Goal: Information Seeking & Learning: Learn about a topic

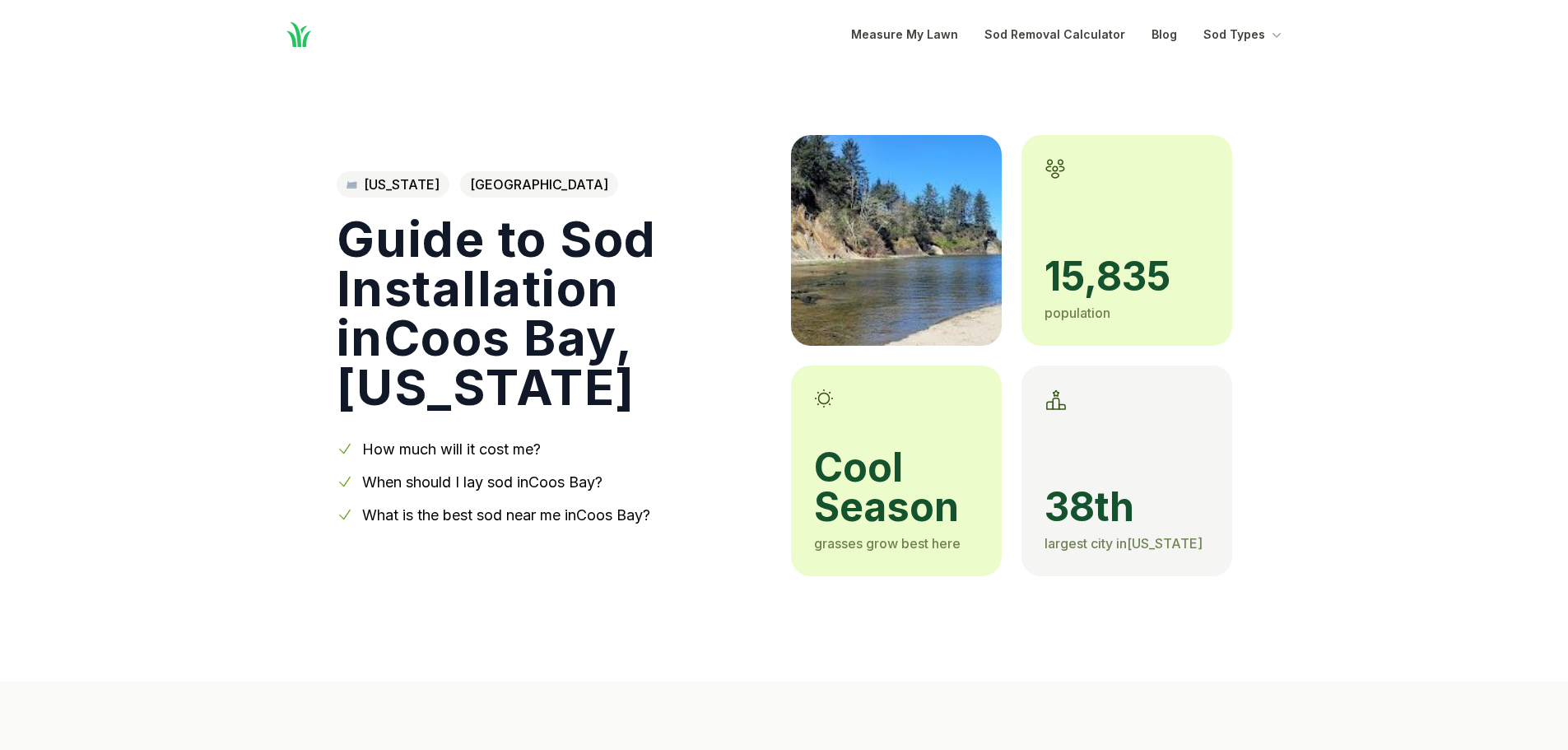
scroll to position [82, 0]
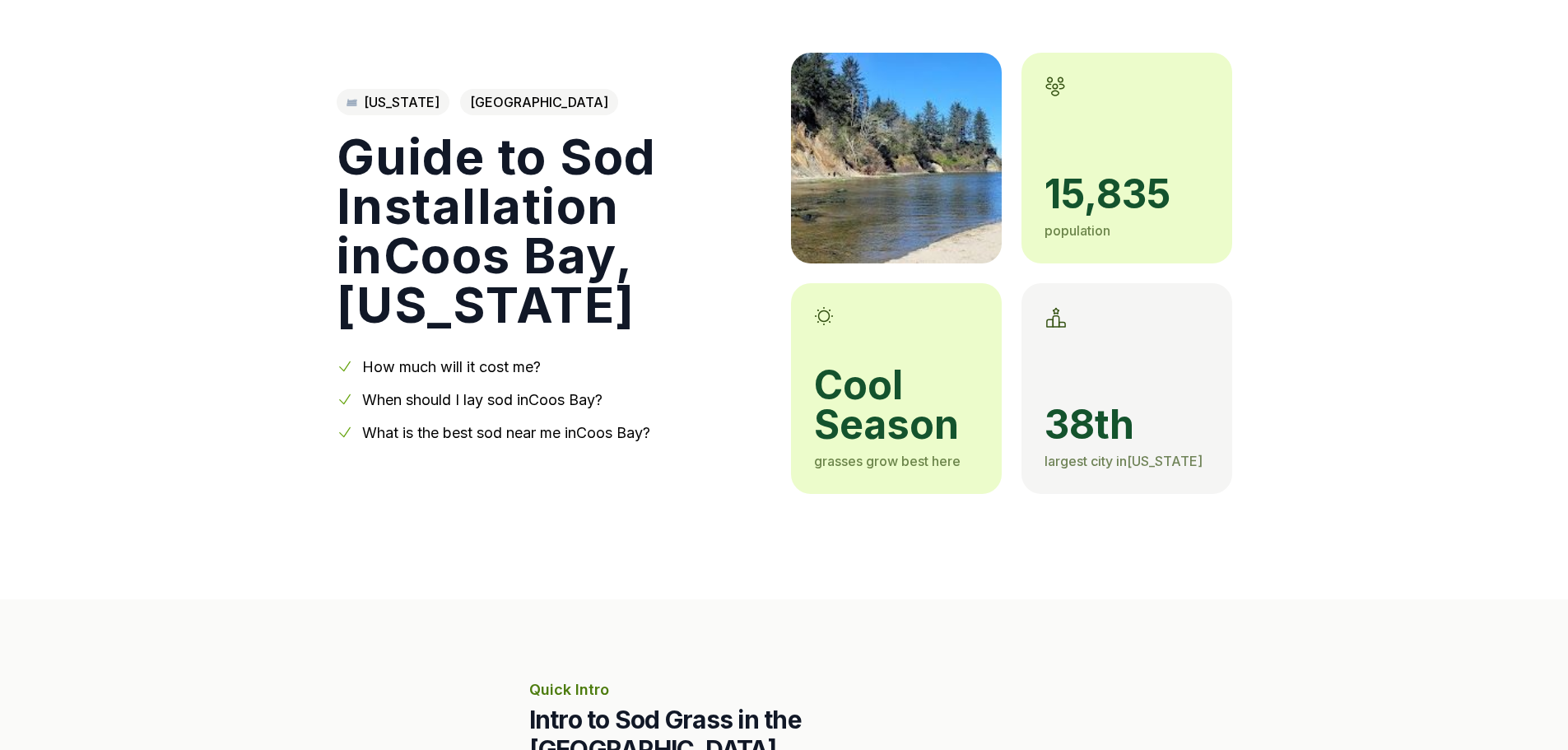
click at [905, 360] on div "cool season grasses grow best here" at bounding box center [897, 389] width 211 height 211
click at [866, 395] on span "cool season" at bounding box center [896, 404] width 165 height 79
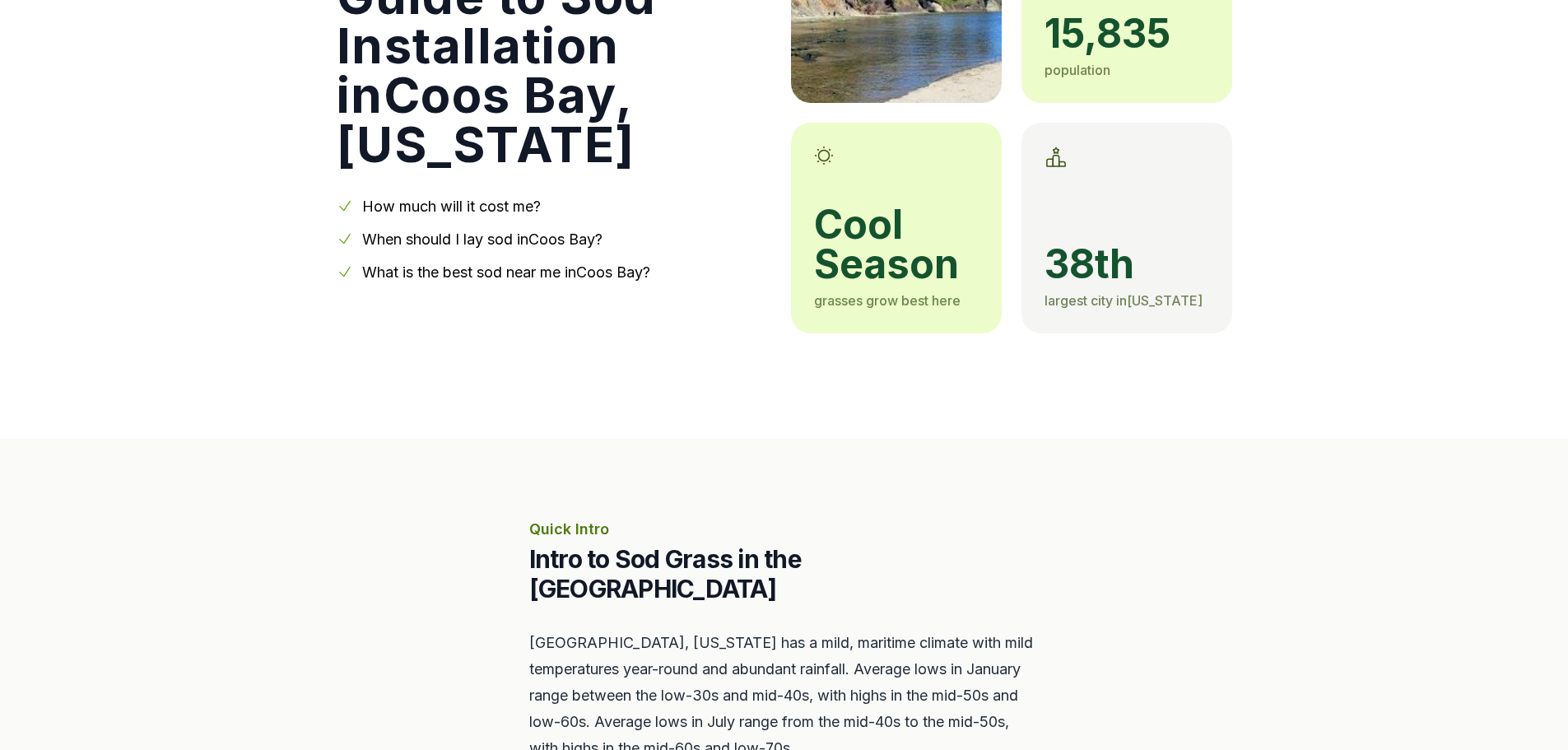
scroll to position [247, 0]
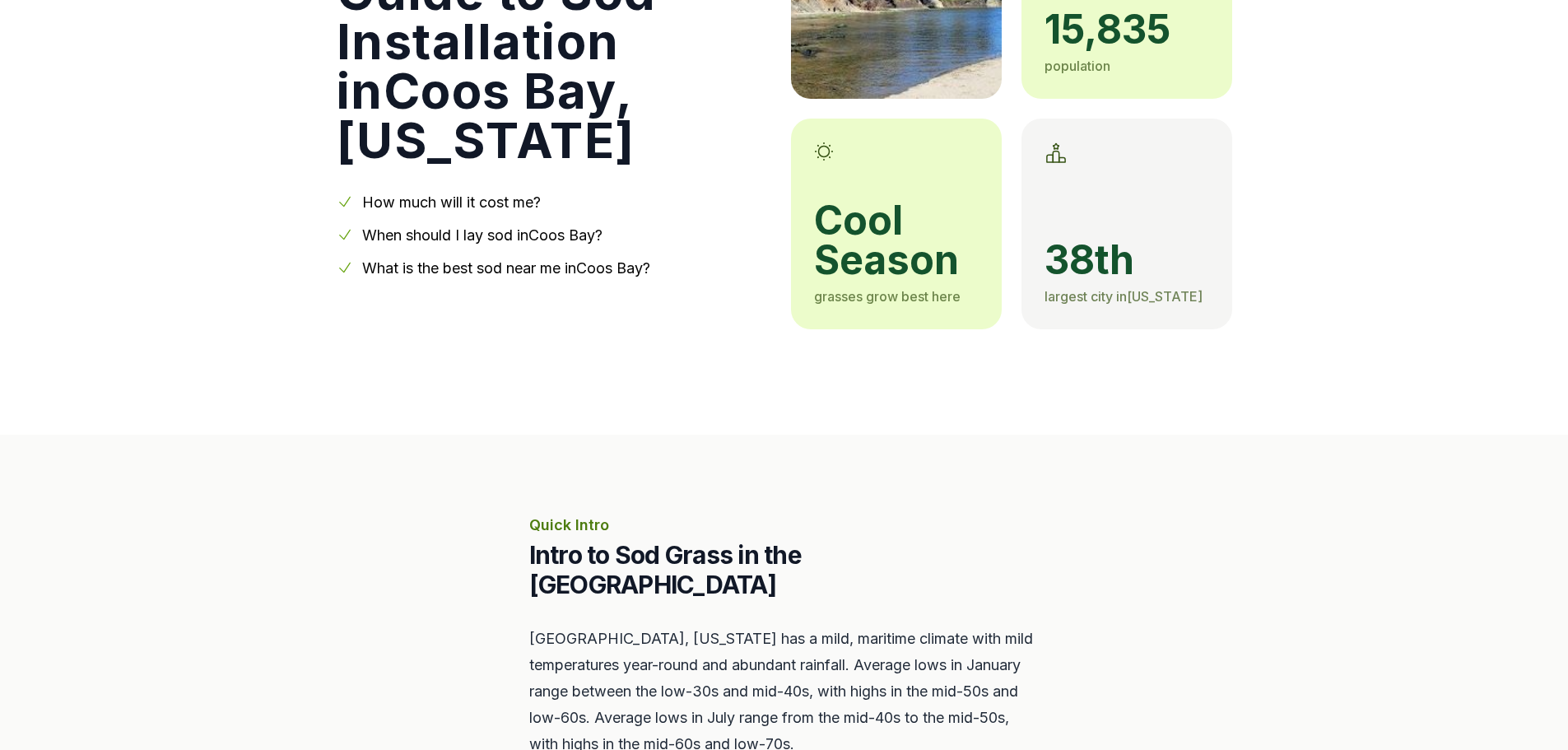
click at [479, 229] on link "When should I lay sod in [GEOGRAPHIC_DATA] ?" at bounding box center [483, 235] width 240 height 18
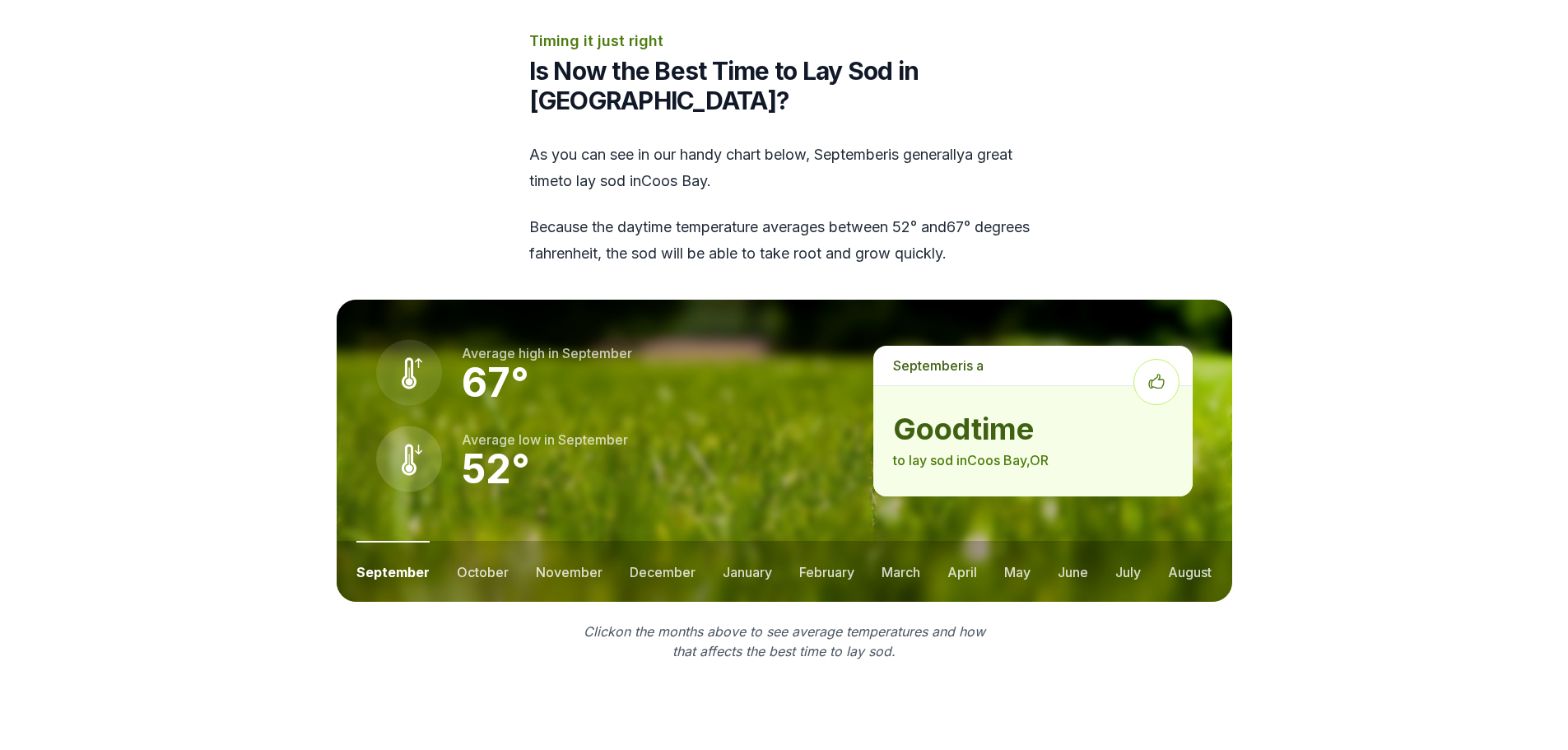
click at [981, 450] on p "to lay sod in [GEOGRAPHIC_DATA] , [GEOGRAPHIC_DATA]" at bounding box center [1033, 460] width 279 height 20
click at [493, 541] on button "october" at bounding box center [483, 571] width 52 height 61
click at [549, 541] on button "november" at bounding box center [570, 571] width 66 height 61
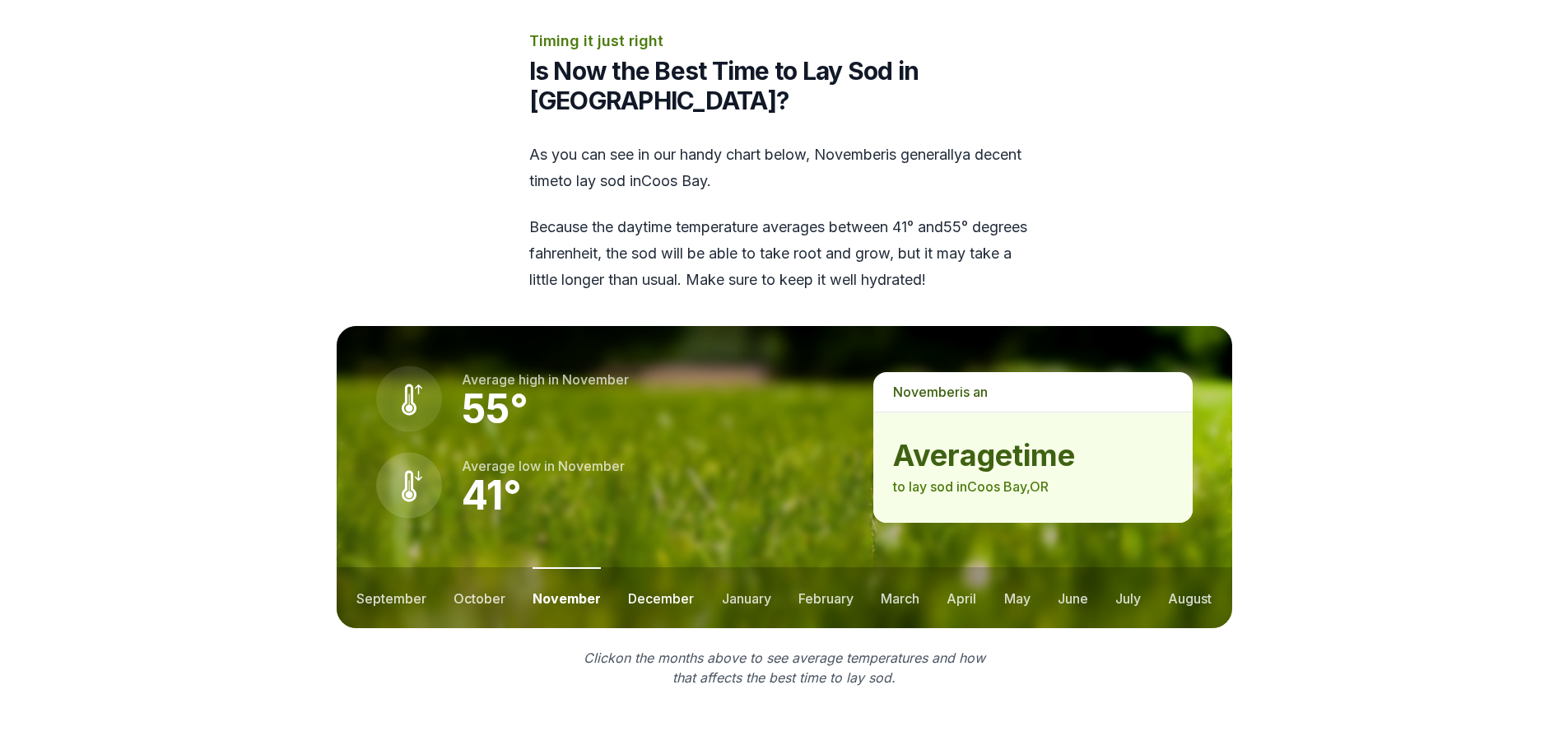
click at [636, 567] on button "december" at bounding box center [660, 598] width 65 height 61
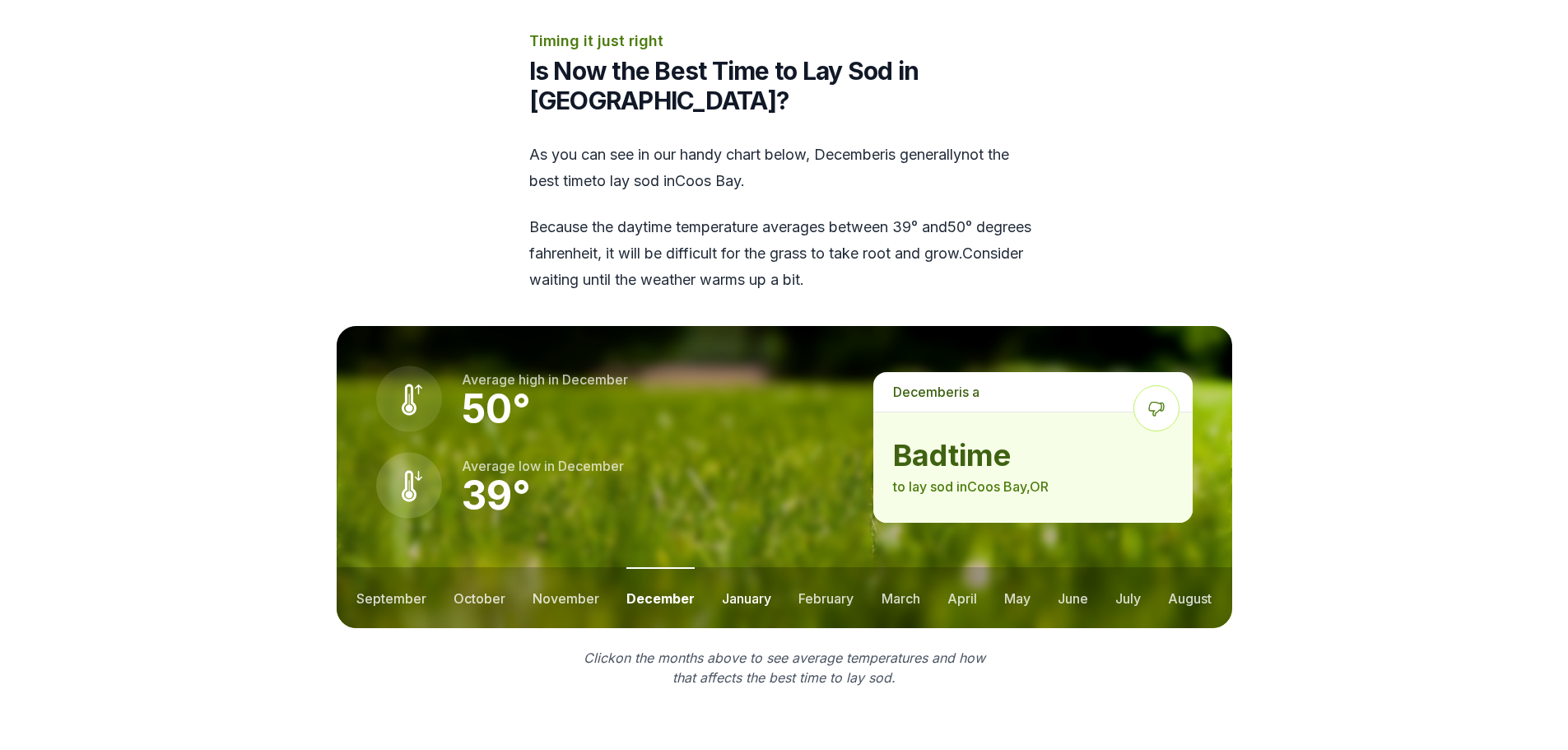
click at [742, 575] on button "january" at bounding box center [746, 598] width 50 height 61
click at [823, 567] on button "february" at bounding box center [828, 598] width 55 height 61
click at [912, 567] on button "march" at bounding box center [902, 598] width 39 height 61
drag, startPoint x: 954, startPoint y: 567, endPoint x: 984, endPoint y: 568, distance: 30.0
click at [954, 568] on button "april" at bounding box center [963, 598] width 29 height 61
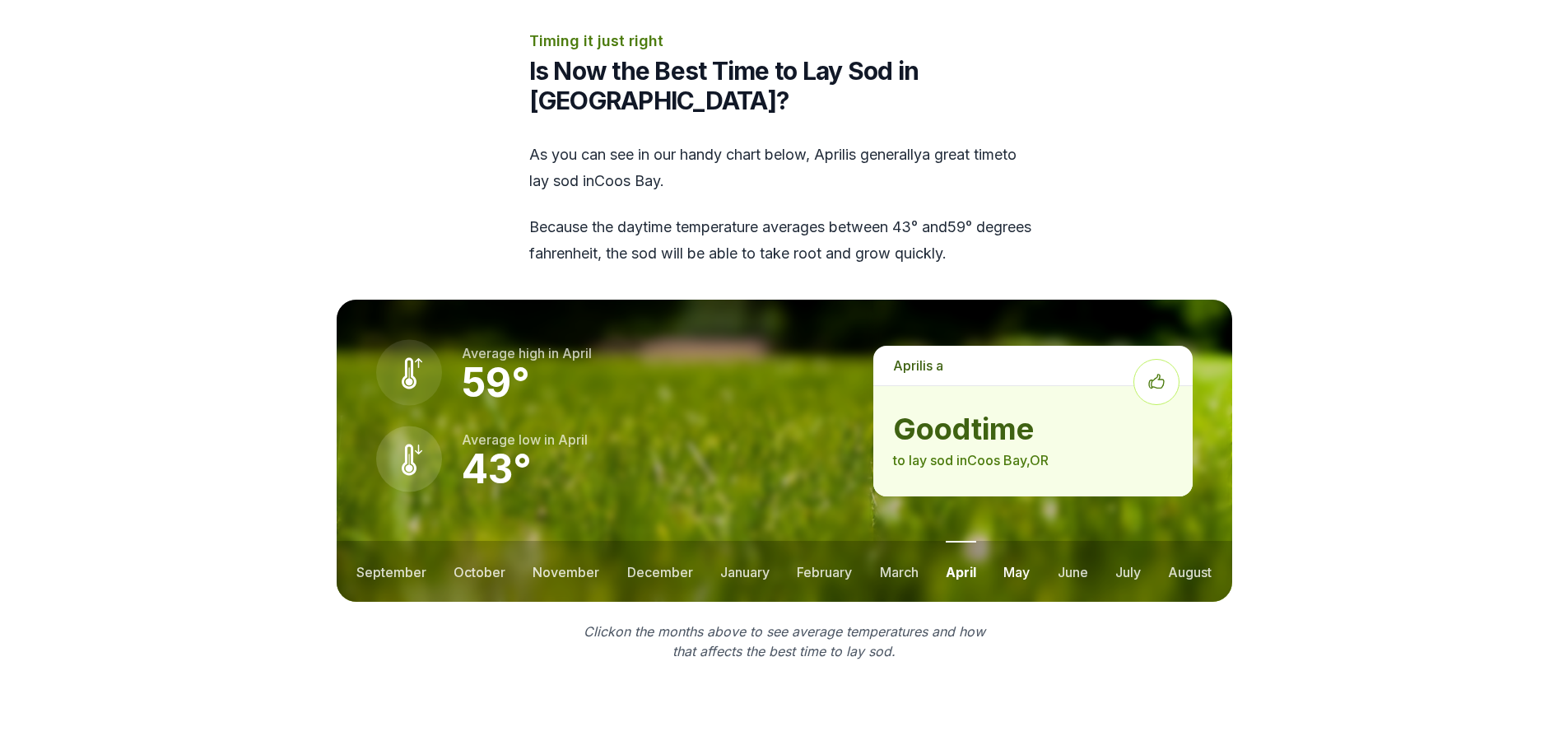
click at [1028, 550] on ul "september october november december january february march april may june july …" at bounding box center [784, 571] width 896 height 61
drag, startPoint x: 1012, startPoint y: 536, endPoint x: 1061, endPoint y: 539, distance: 49.1
click at [1015, 541] on button "may" at bounding box center [1016, 571] width 26 height 61
click at [1064, 541] on button "june" at bounding box center [1073, 571] width 30 height 61
click at [1162, 545] on ul "september october november december january february march april may june july …" at bounding box center [784, 571] width 896 height 61
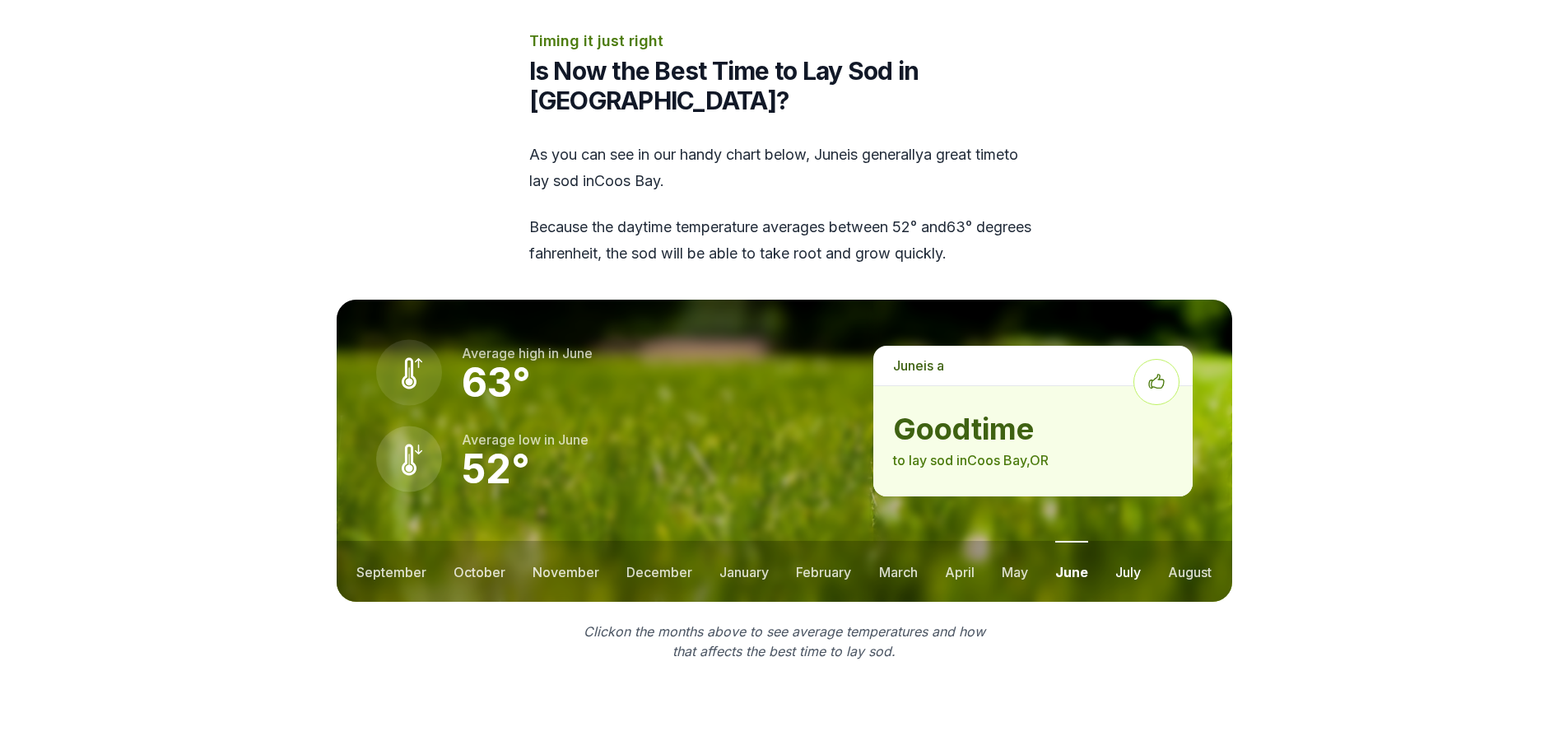
click at [1132, 552] on button "july" at bounding box center [1128, 571] width 25 height 61
click at [1179, 541] on button "august" at bounding box center [1190, 571] width 44 height 61
click at [363, 541] on button "september" at bounding box center [392, 571] width 70 height 61
click at [487, 550] on button "october" at bounding box center [483, 571] width 52 height 61
click at [337, 542] on ul "september october november december january february march april may june july …" at bounding box center [784, 571] width 896 height 61
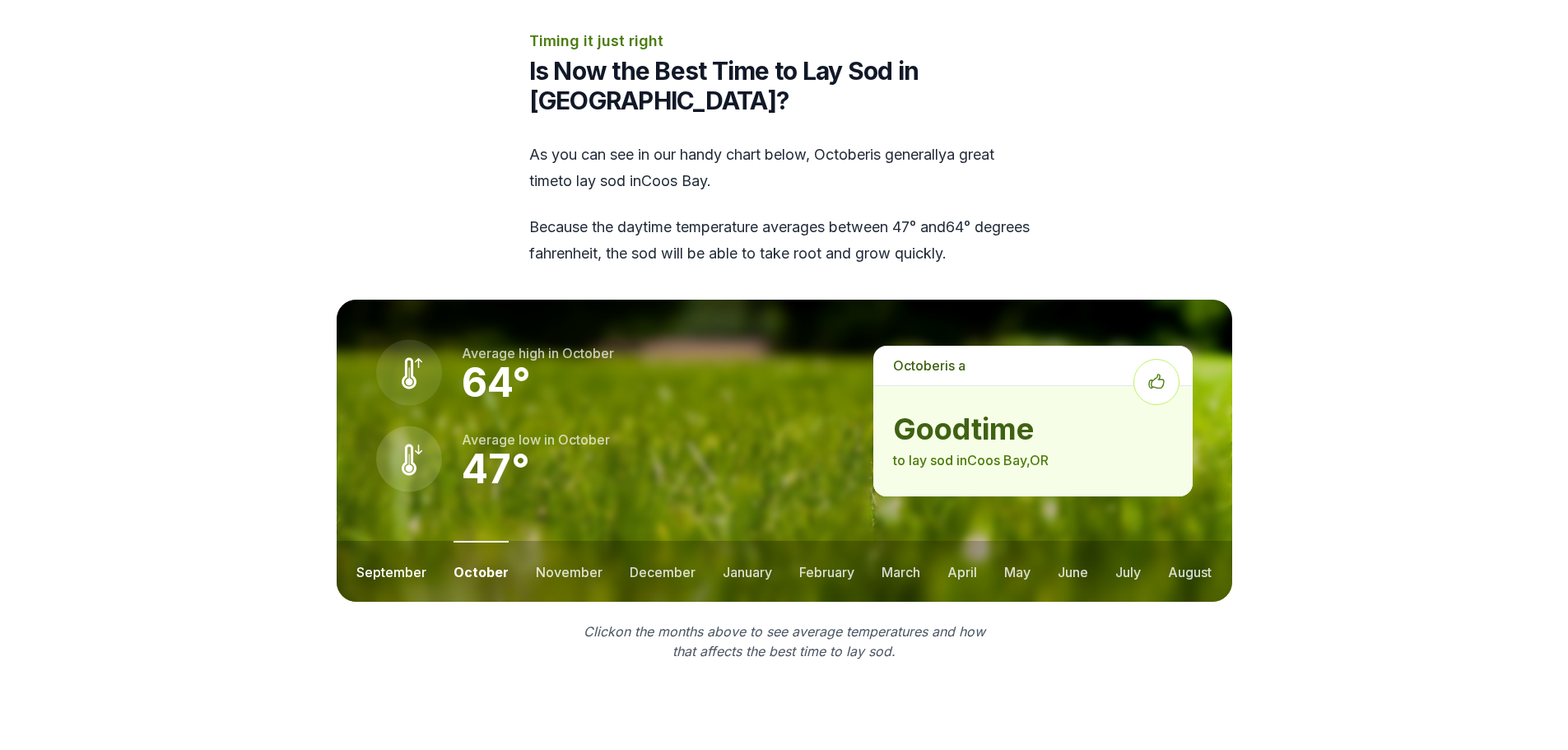
click at [410, 542] on button "september" at bounding box center [392, 571] width 70 height 61
click at [489, 546] on button "october" at bounding box center [483, 571] width 52 height 61
click at [547, 545] on button "november" at bounding box center [570, 571] width 66 height 61
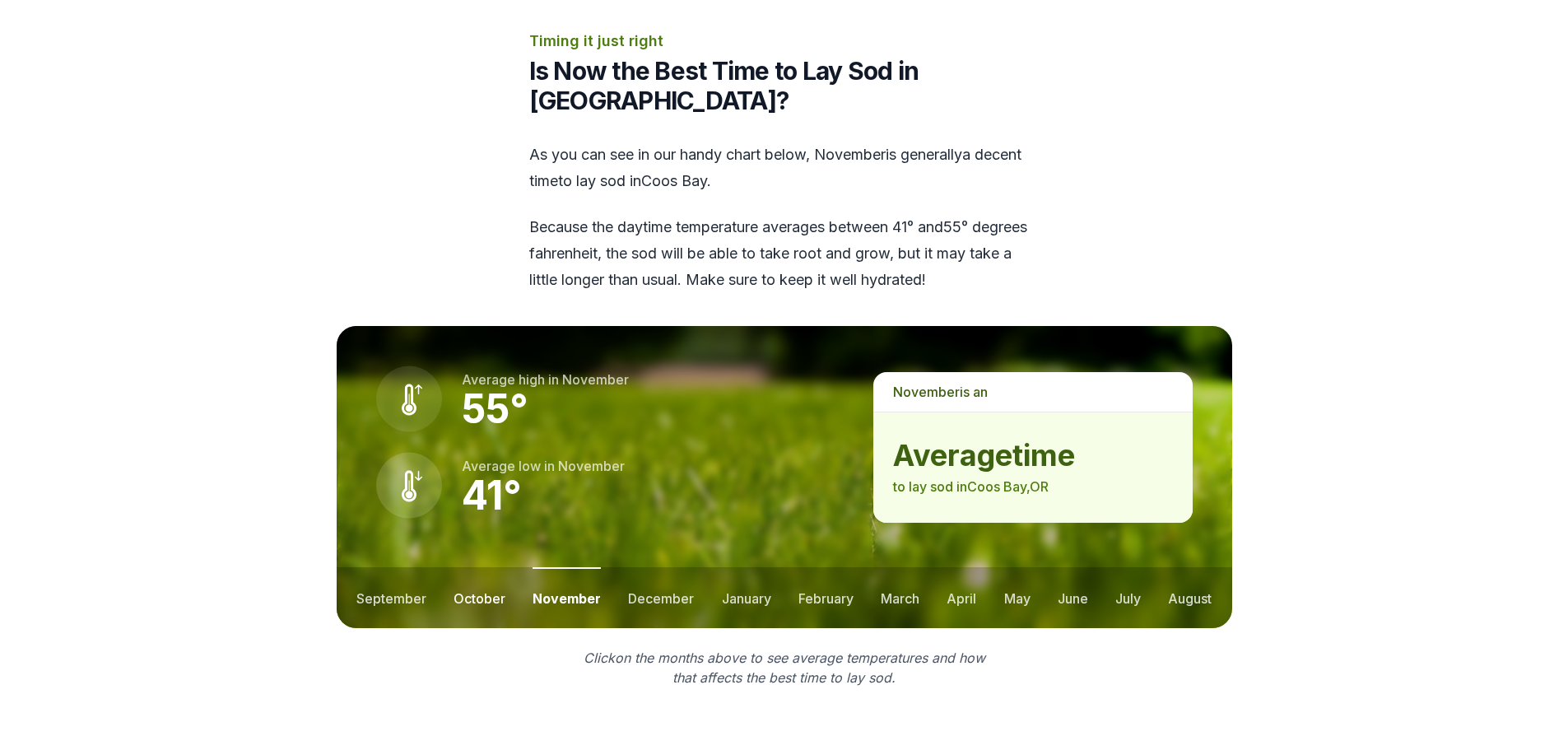
click at [478, 567] on button "october" at bounding box center [479, 598] width 52 height 61
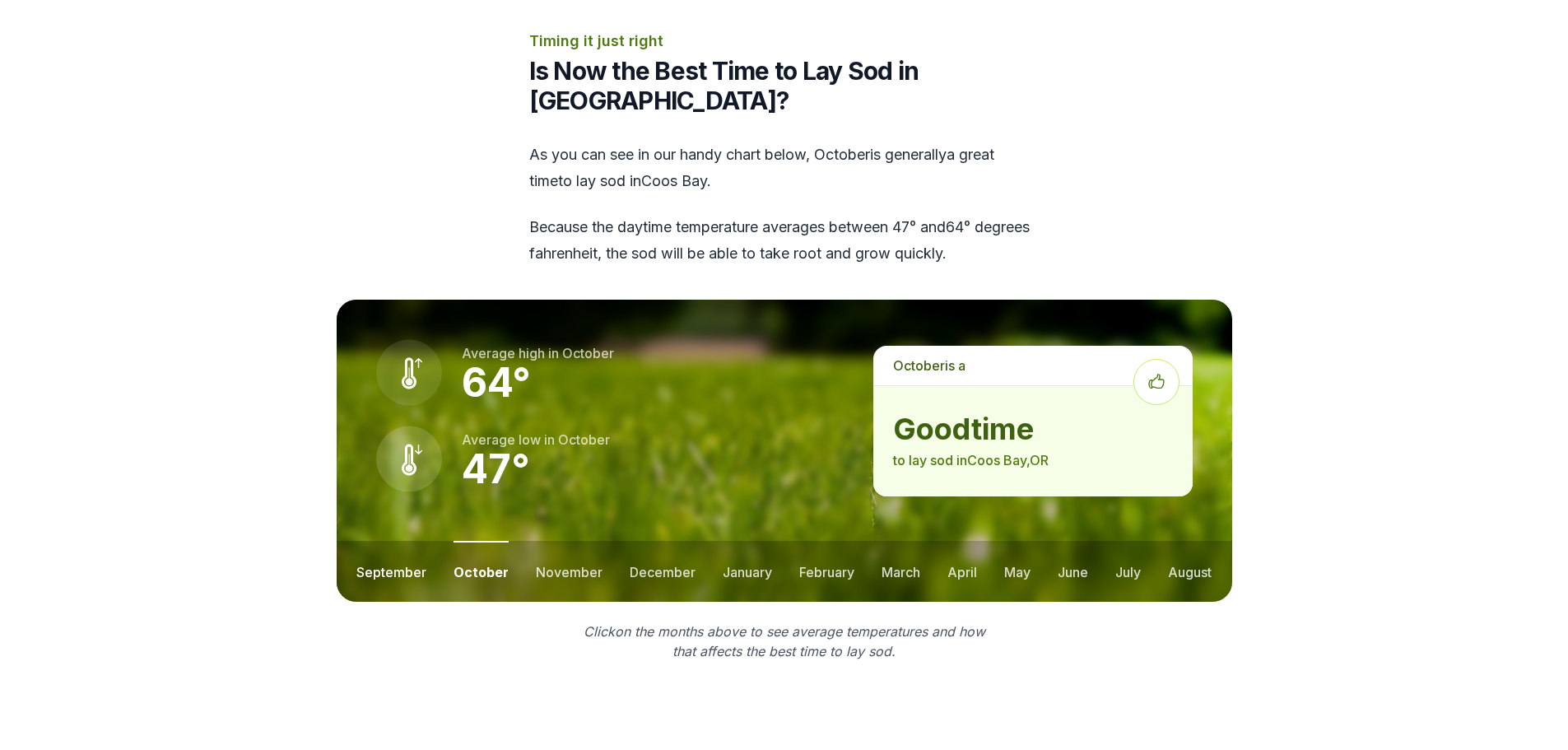
click at [414, 569] on button "september" at bounding box center [392, 571] width 70 height 61
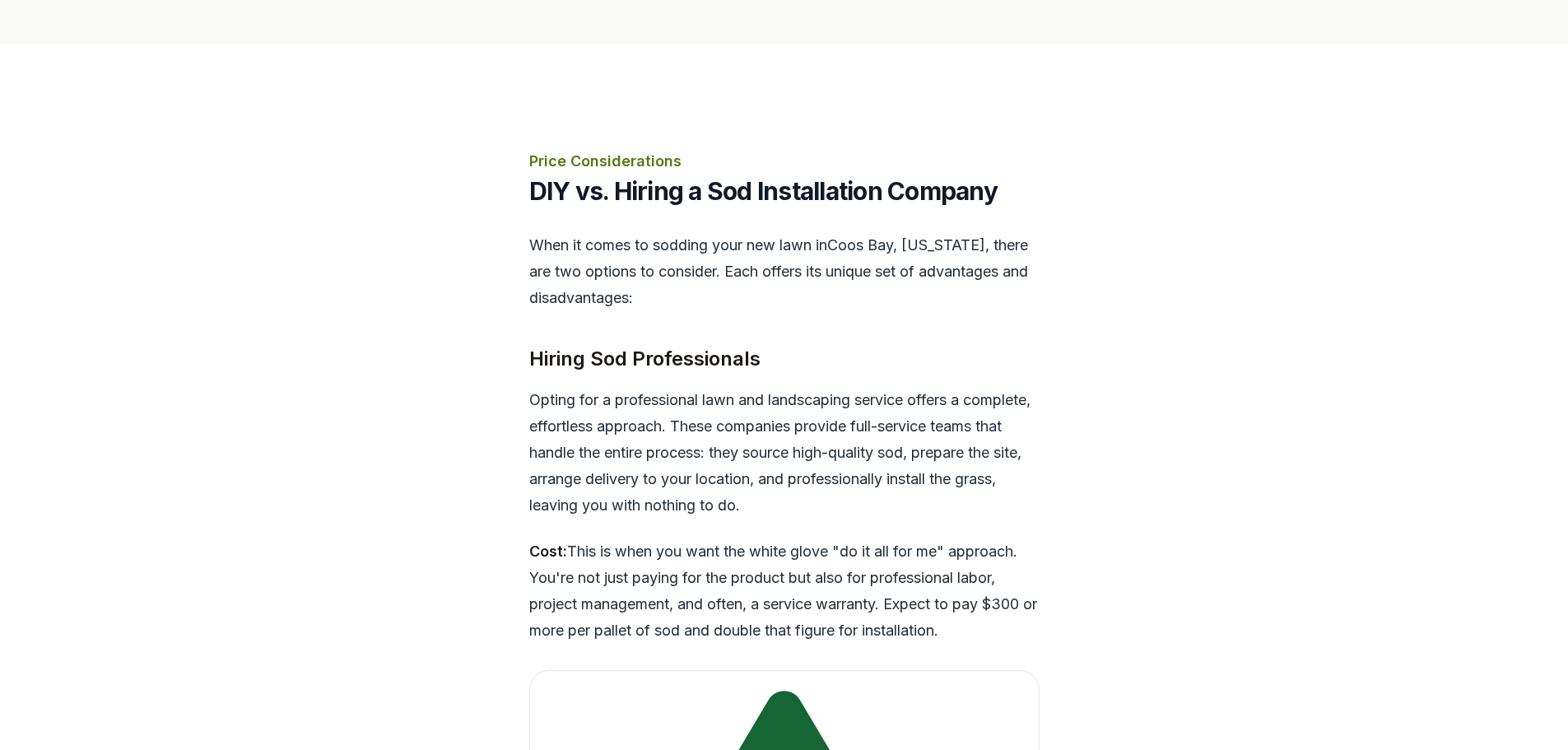
scroll to position [3807, 0]
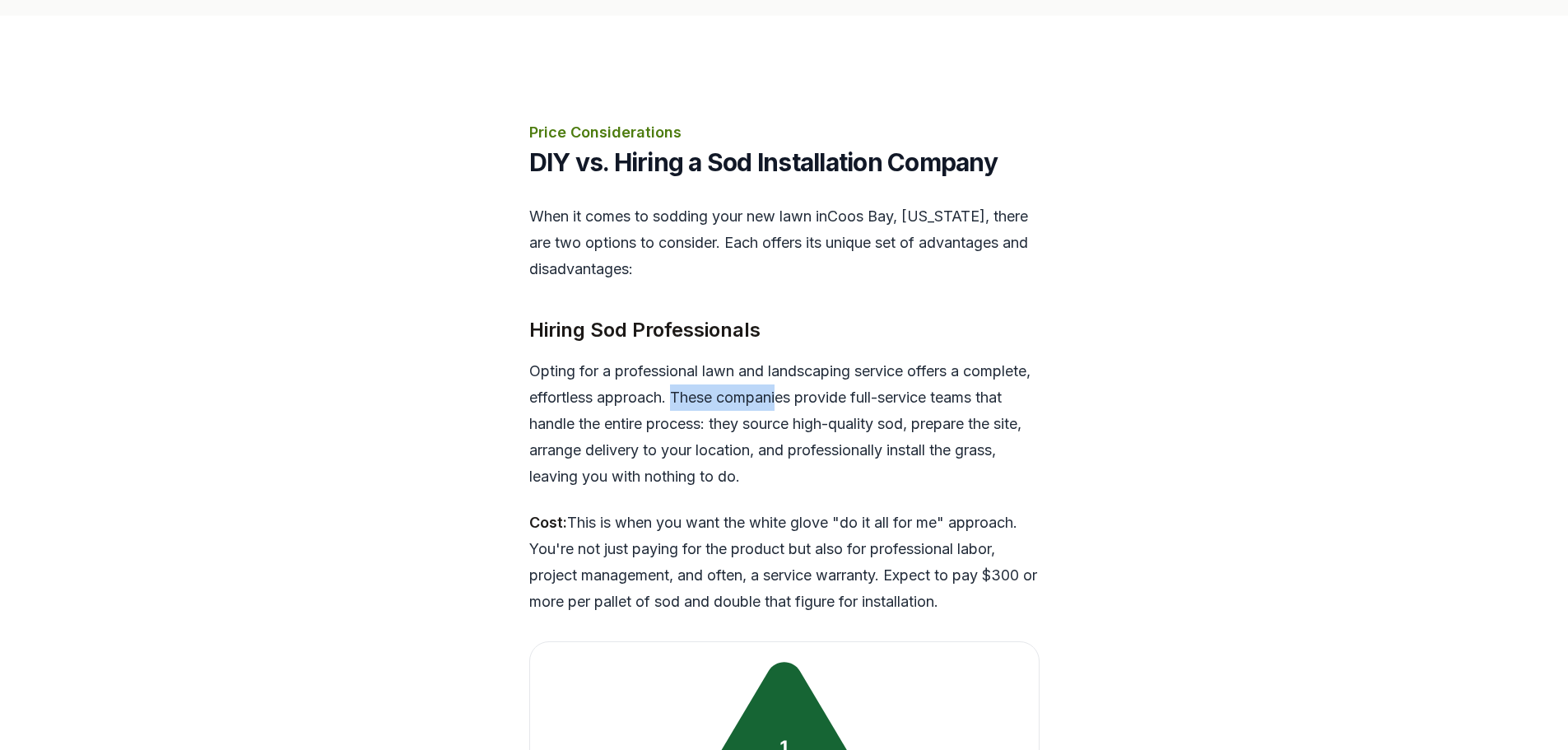
drag, startPoint x: 746, startPoint y: 364, endPoint x: 858, endPoint y: 363, distance: 112.0
click at [858, 363] on p "Opting for a professional lawn and landscaping service offers a complete, effor…" at bounding box center [784, 424] width 510 height 132
click at [893, 395] on p "Opting for a professional lawn and landscaping service offers a complete, effor…" at bounding box center [784, 424] width 510 height 132
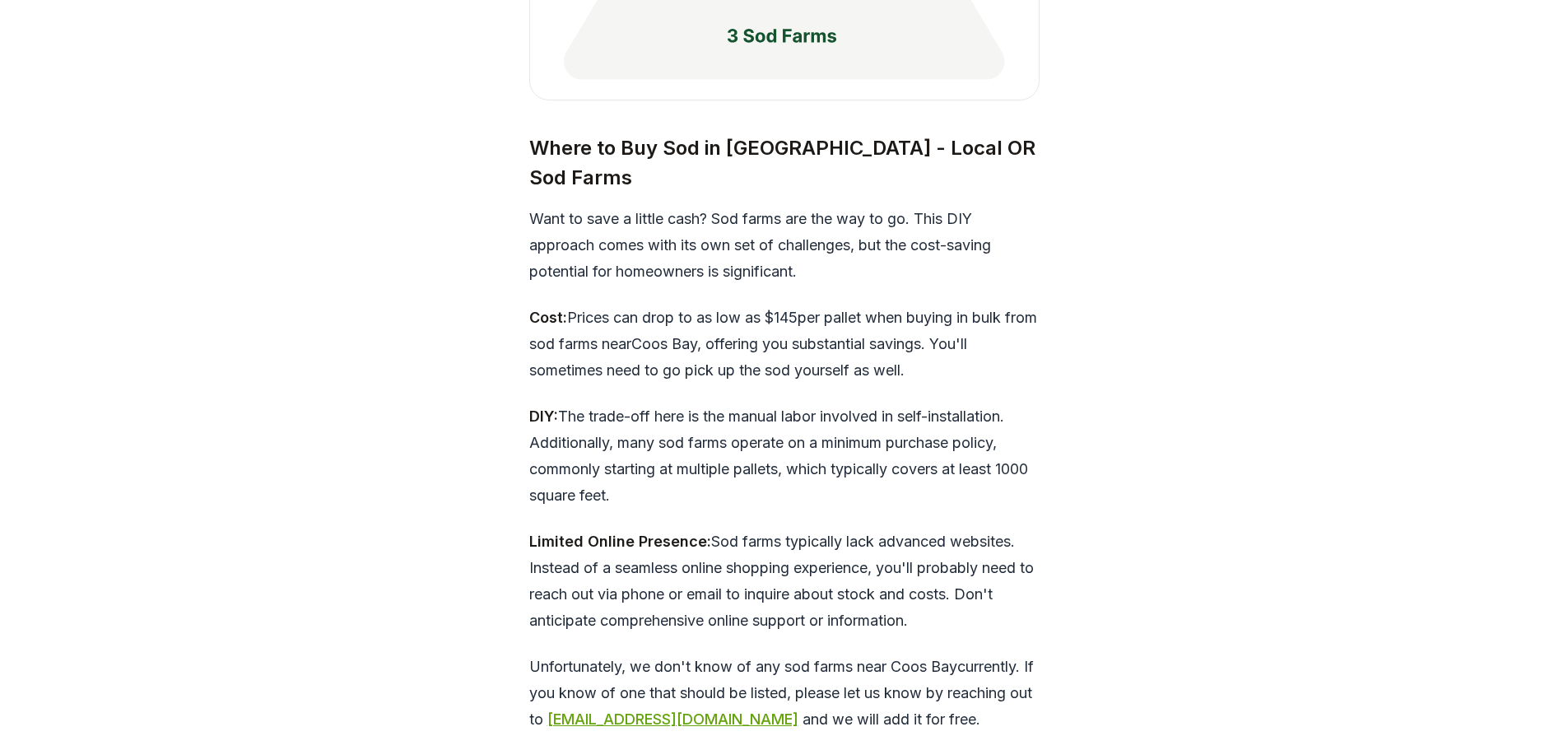
scroll to position [4794, 0]
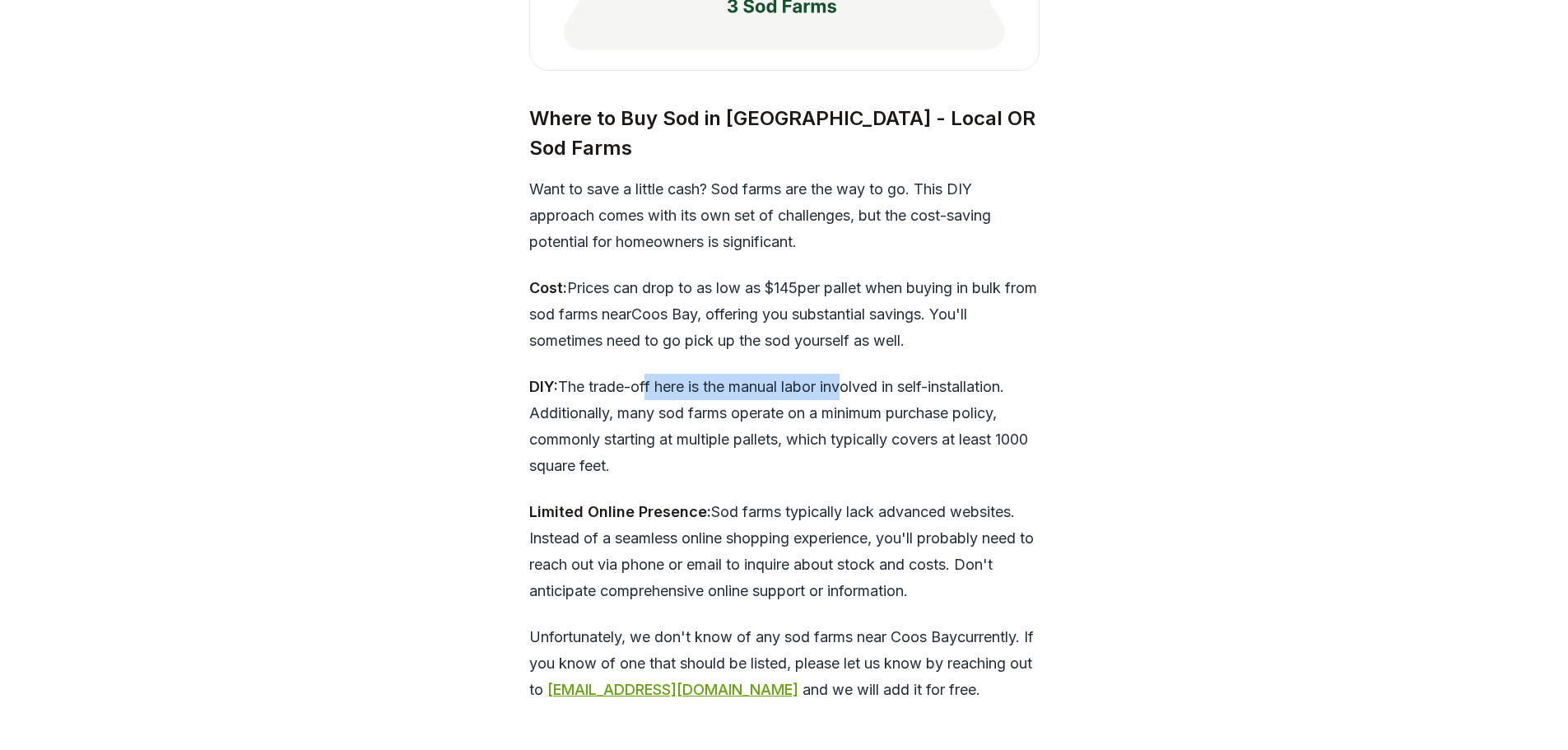
drag, startPoint x: 681, startPoint y: 316, endPoint x: 847, endPoint y: 308, distance: 166.2
click at [911, 374] on p "DIY: The trade-off here is the manual labor involved in self-installation. Addi…" at bounding box center [784, 427] width 510 height 105
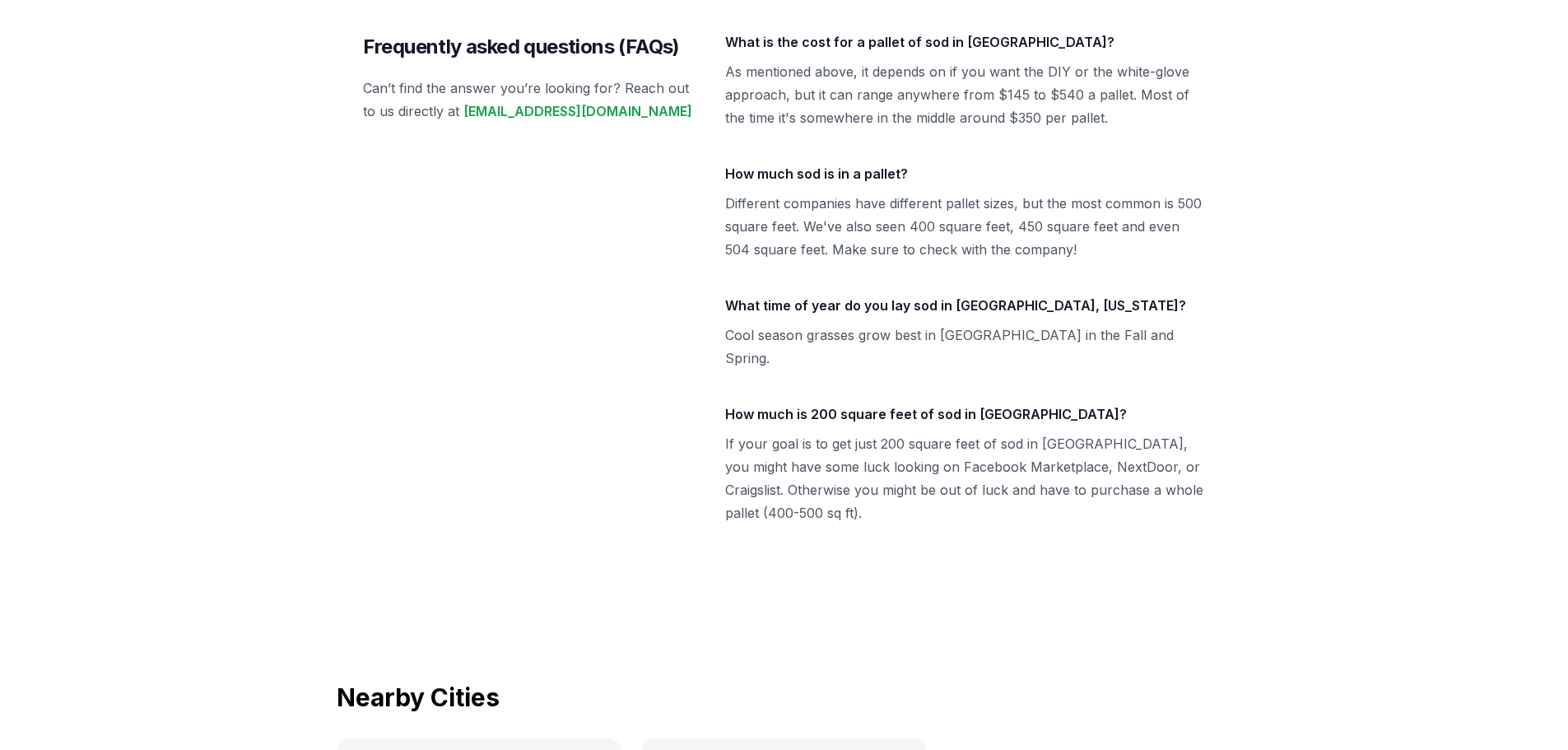
scroll to position [6769, 0]
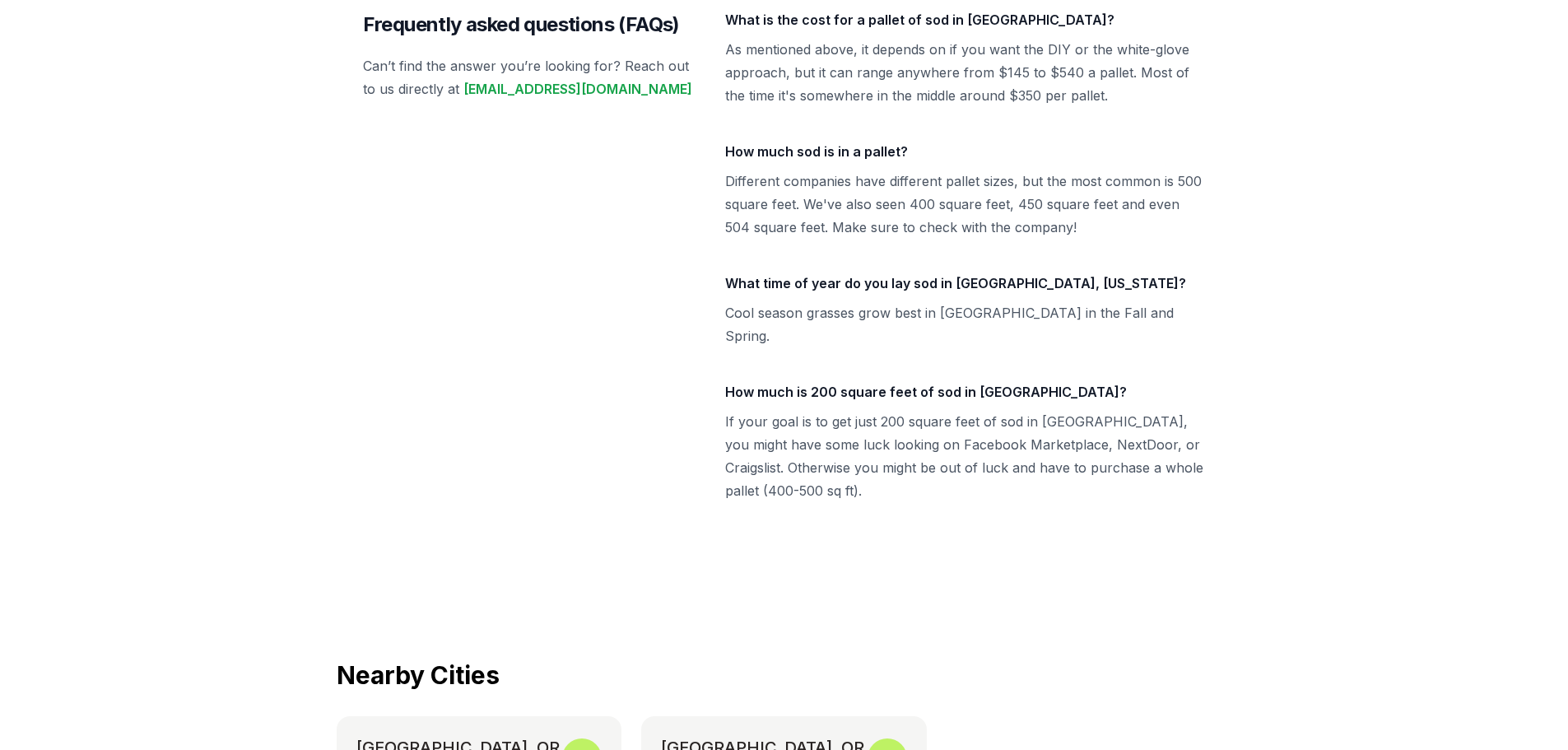
scroll to position [247, 0]
